Goal: Task Accomplishment & Management: Complete application form

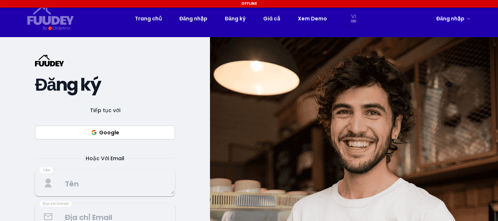
select select "vi"
click at [104, 133] on button "Google" at bounding box center [105, 133] width 140 height 14
select select "vi"
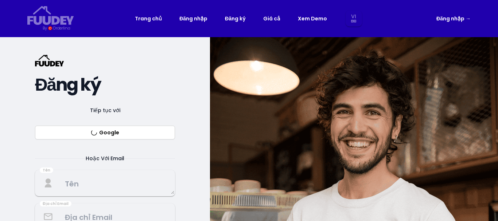
select select "vi"
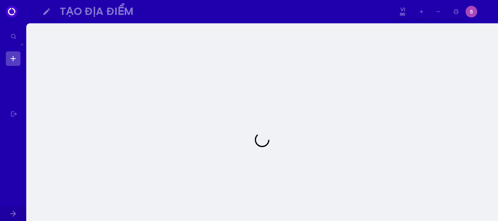
select select "vi"
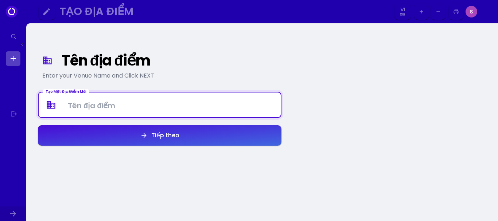
click at [195, 107] on Venue at bounding box center [160, 105] width 242 height 22
click at [157, 63] on div "Tên địa điểm" at bounding box center [168, 60] width 212 height 13
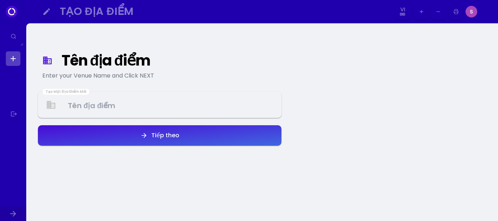
select select "vi"
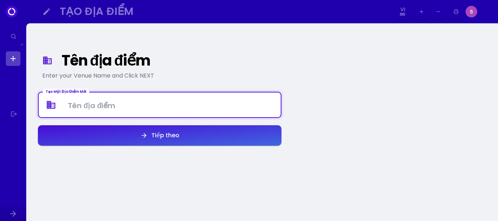
click at [99, 106] on Venue at bounding box center [160, 105] width 242 height 22
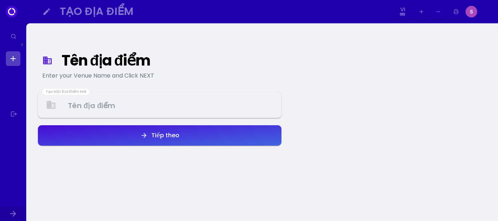
select select "vi"
drag, startPoint x: 65, startPoint y: 73, endPoint x: 124, endPoint y: 75, distance: 59.8
click at [124, 75] on div "Enter your Venue Name and Click NEXT" at bounding box center [159, 75] width 235 height 9
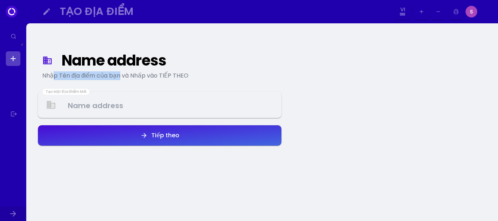
drag, startPoint x: 56, startPoint y: 78, endPoint x: 120, endPoint y: 71, distance: 64.5
click at [120, 71] on font "Nhập Tên địa điểm của bạn và Nhấp vào TIẾP THEO" at bounding box center [115, 75] width 146 height 8
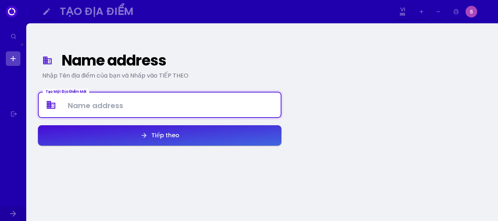
click at [156, 110] on Venue at bounding box center [160, 105] width 242 height 22
type Venue "viet nam"
click at [152, 128] on button "Tiếp theo" at bounding box center [160, 135] width 244 height 20
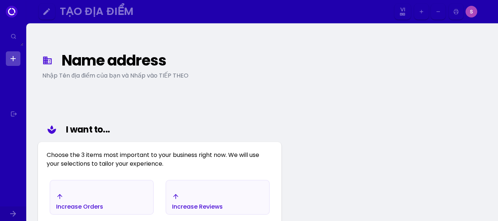
scroll to position [85, 0]
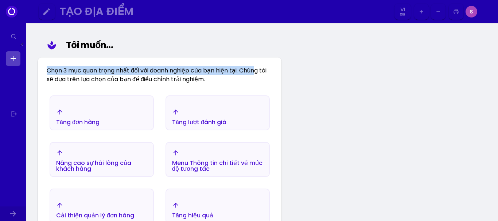
drag, startPoint x: 48, startPoint y: 70, endPoint x: 253, endPoint y: 71, distance: 204.6
click at [253, 71] on font "Chọn 3 mục quan trọng nhất đối với doanh nghiệp của bạn hiện tại. Chúng tôi sẽ …" at bounding box center [157, 74] width 220 height 17
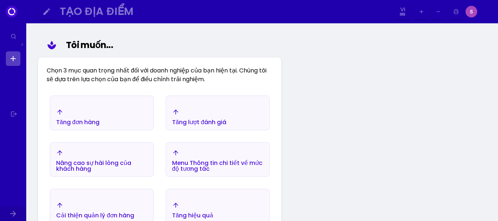
click at [104, 116] on div "Tăng đơn hàng" at bounding box center [101, 117] width 103 height 26
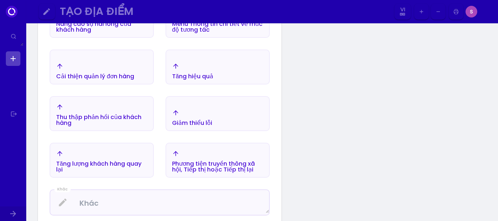
scroll to position [230, 0]
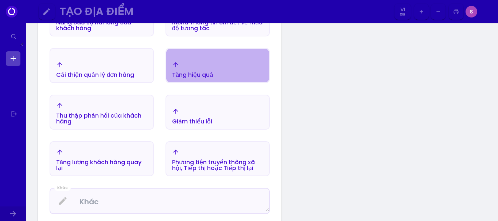
click at [202, 78] on font "Tăng hiệu quả" at bounding box center [192, 75] width 41 height 8
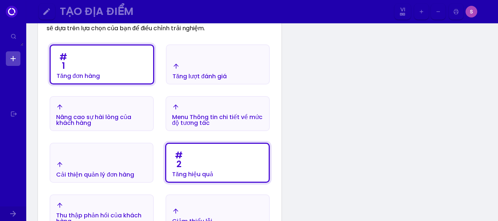
scroll to position [121, 0]
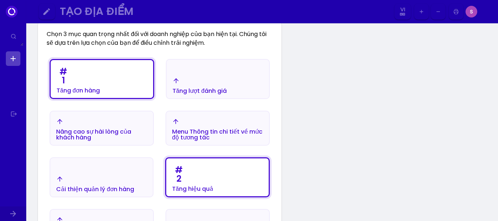
click at [216, 90] on font "Tăng lượt đánh giá" at bounding box center [199, 91] width 54 height 8
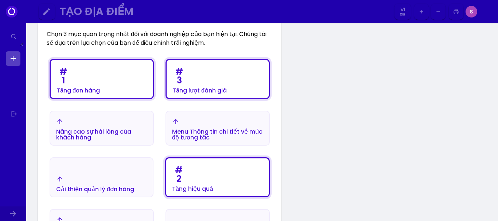
click at [116, 136] on div "Nâng cao sự hài lòng của khách hàng" at bounding box center [101, 135] width 91 height 12
click at [204, 84] on div "# 3 Tăng lượt đánh giá" at bounding box center [199, 79] width 54 height 29
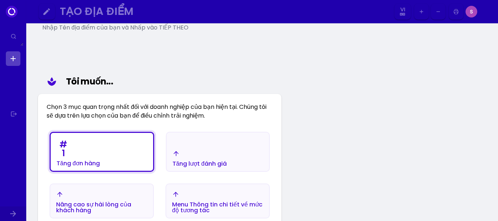
scroll to position [85, 0]
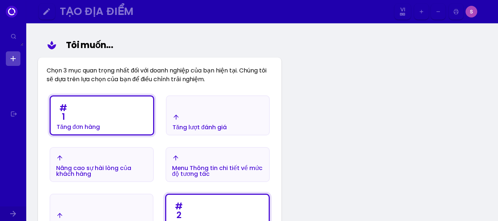
click at [194, 109] on button "Tăng lượt đánh giá" at bounding box center [218, 116] width 104 height 40
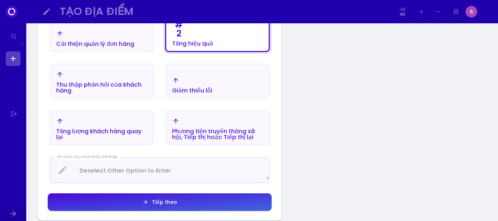
scroll to position [267, 0]
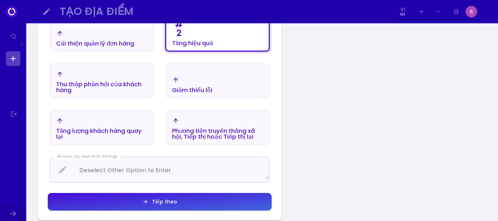
click at [118, 169] on Enter at bounding box center [159, 169] width 219 height 19
click at [133, 200] on button "Tiếp theo" at bounding box center [160, 202] width 224 height 18
select select "vi"
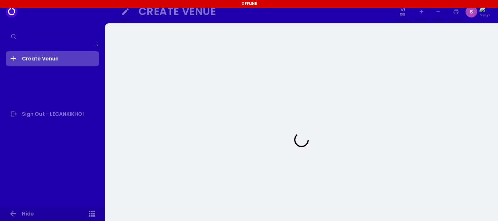
select select "vi"
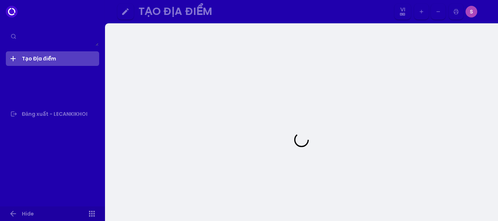
select select "vi"
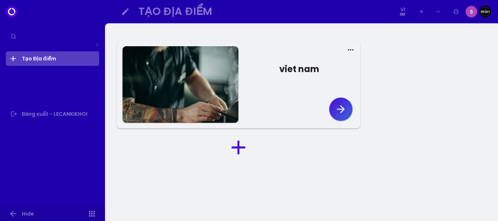
click at [296, 70] on div "viet nam" at bounding box center [299, 69] width 40 height 13
click at [336, 108] on icon "button" at bounding box center [341, 110] width 12 height 12
